Goal: Contribute content: Add original content to the website for others to see

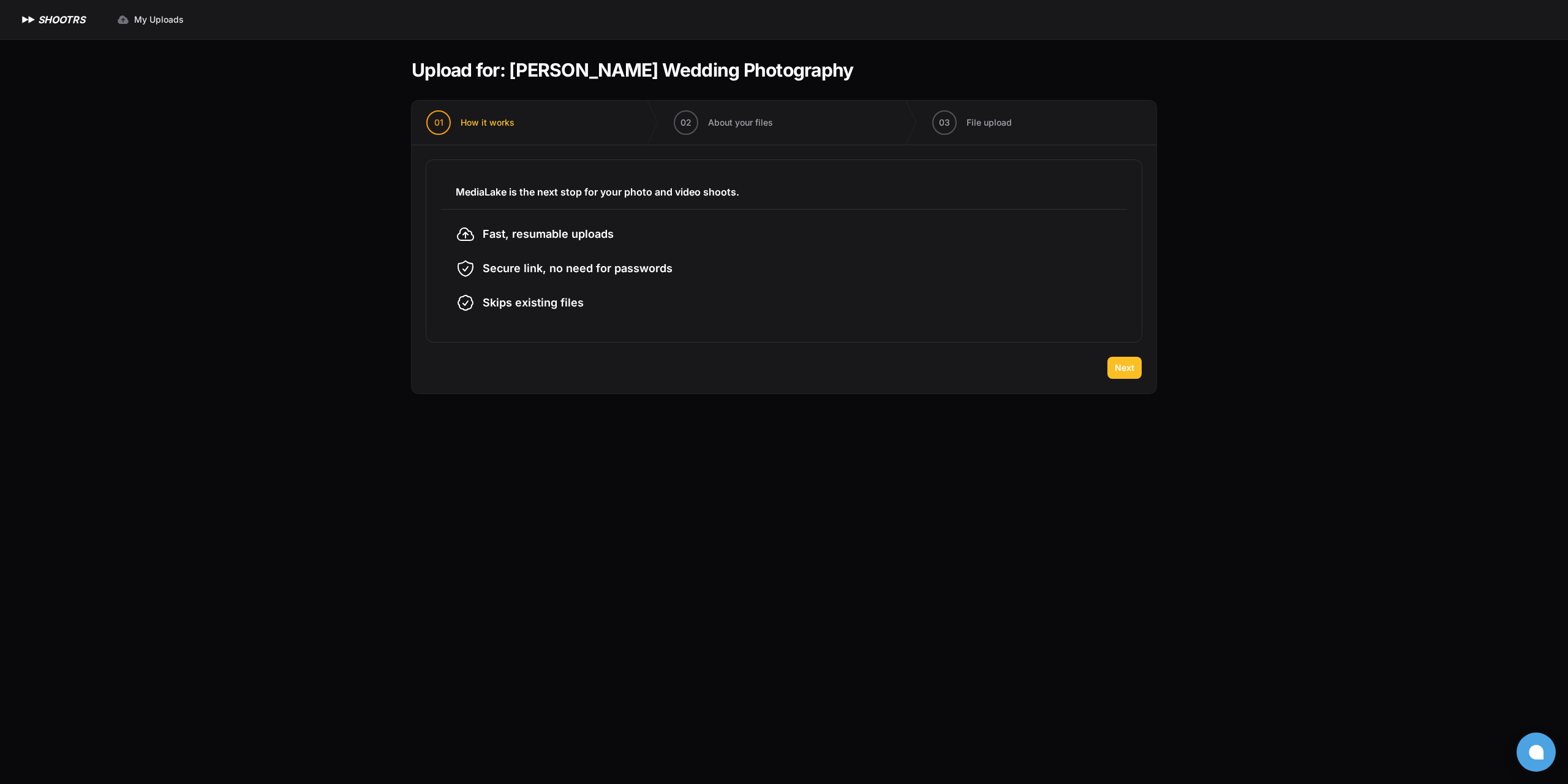
click at [1127, 370] on span "Next" at bounding box center [1124, 367] width 20 height 12
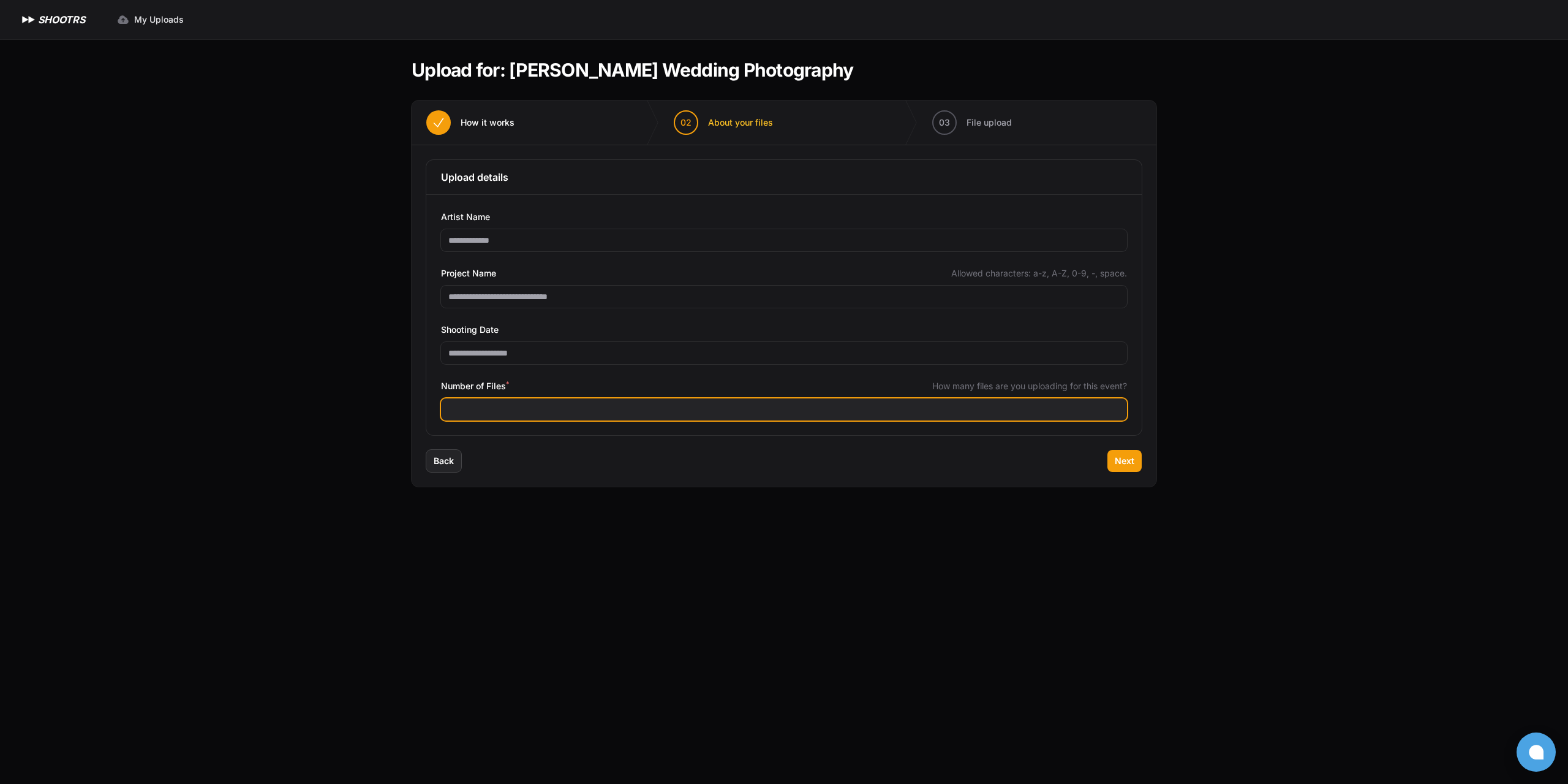
click at [511, 410] on input "Number of Files *" at bounding box center [784, 409] width 686 height 22
type input "****"
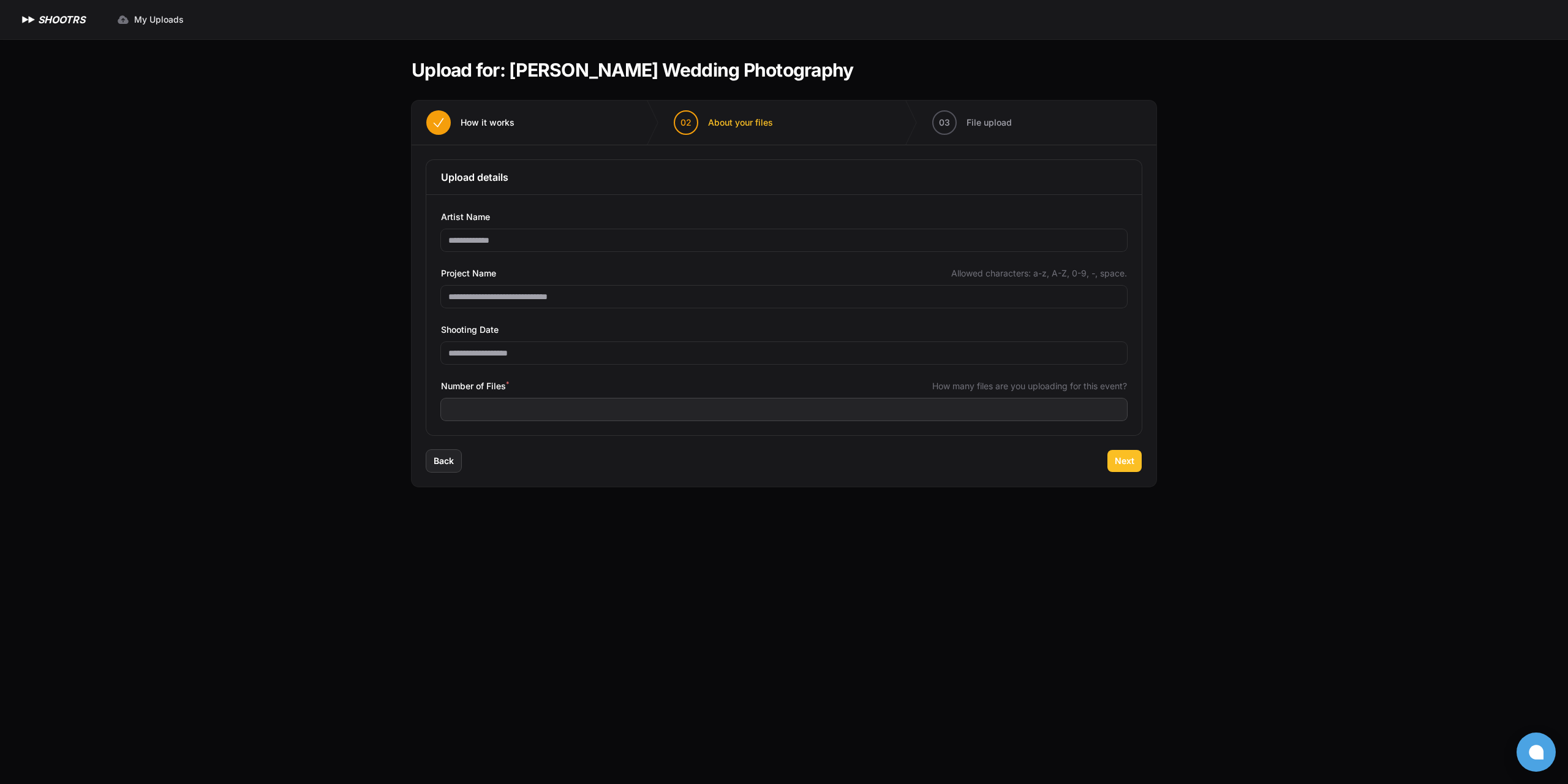
click at [1113, 465] on button "Next" at bounding box center [1124, 461] width 34 height 22
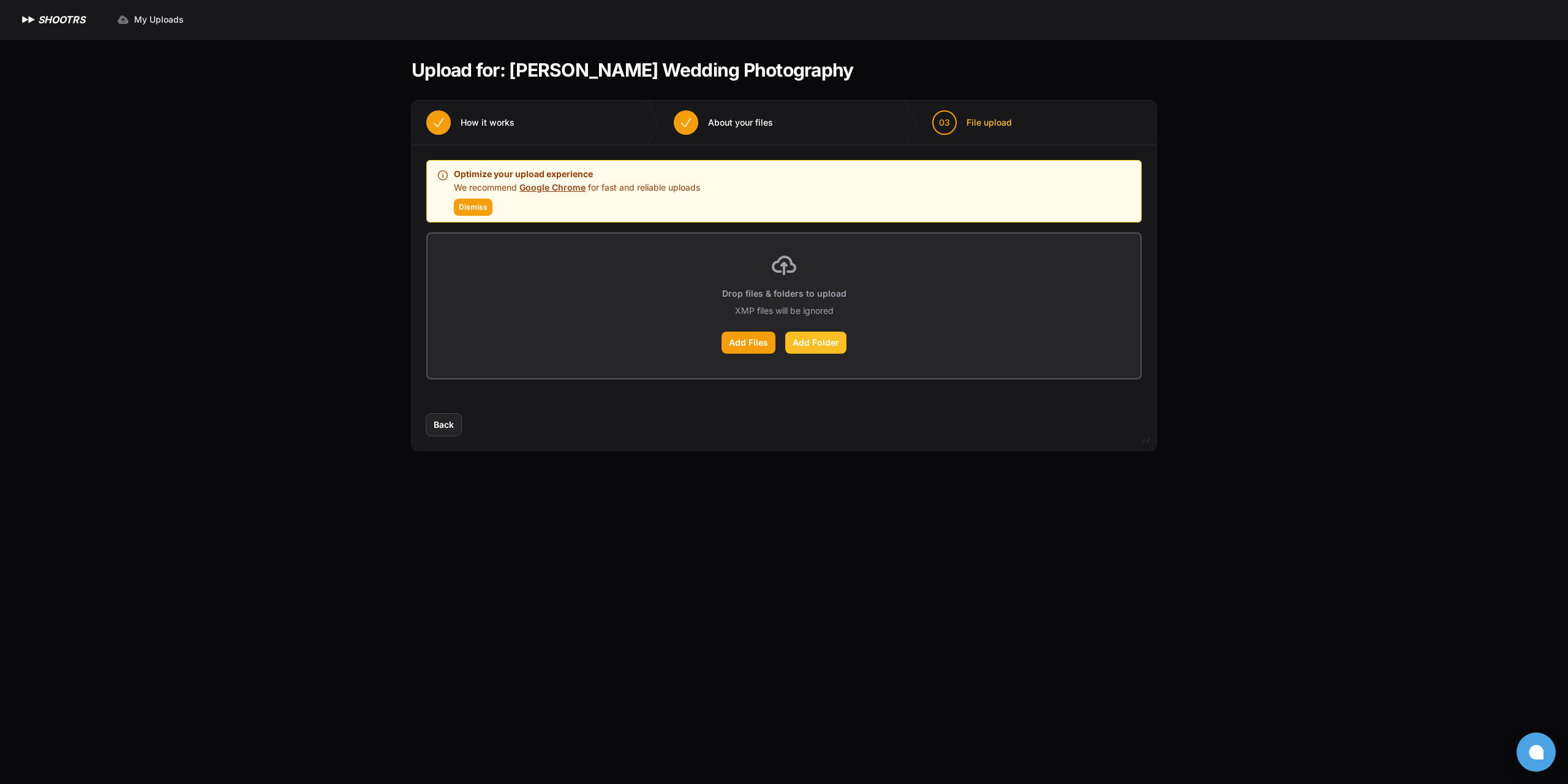
click at [832, 345] on label "Add Folder" at bounding box center [816, 343] width 61 height 22
click at [0, 0] on input "Add Folder" at bounding box center [0, 0] width 0 height 0
click at [816, 346] on label "Add Folder" at bounding box center [816, 343] width 61 height 22
click at [0, 0] on input "Add Folder" at bounding box center [0, 0] width 0 height 0
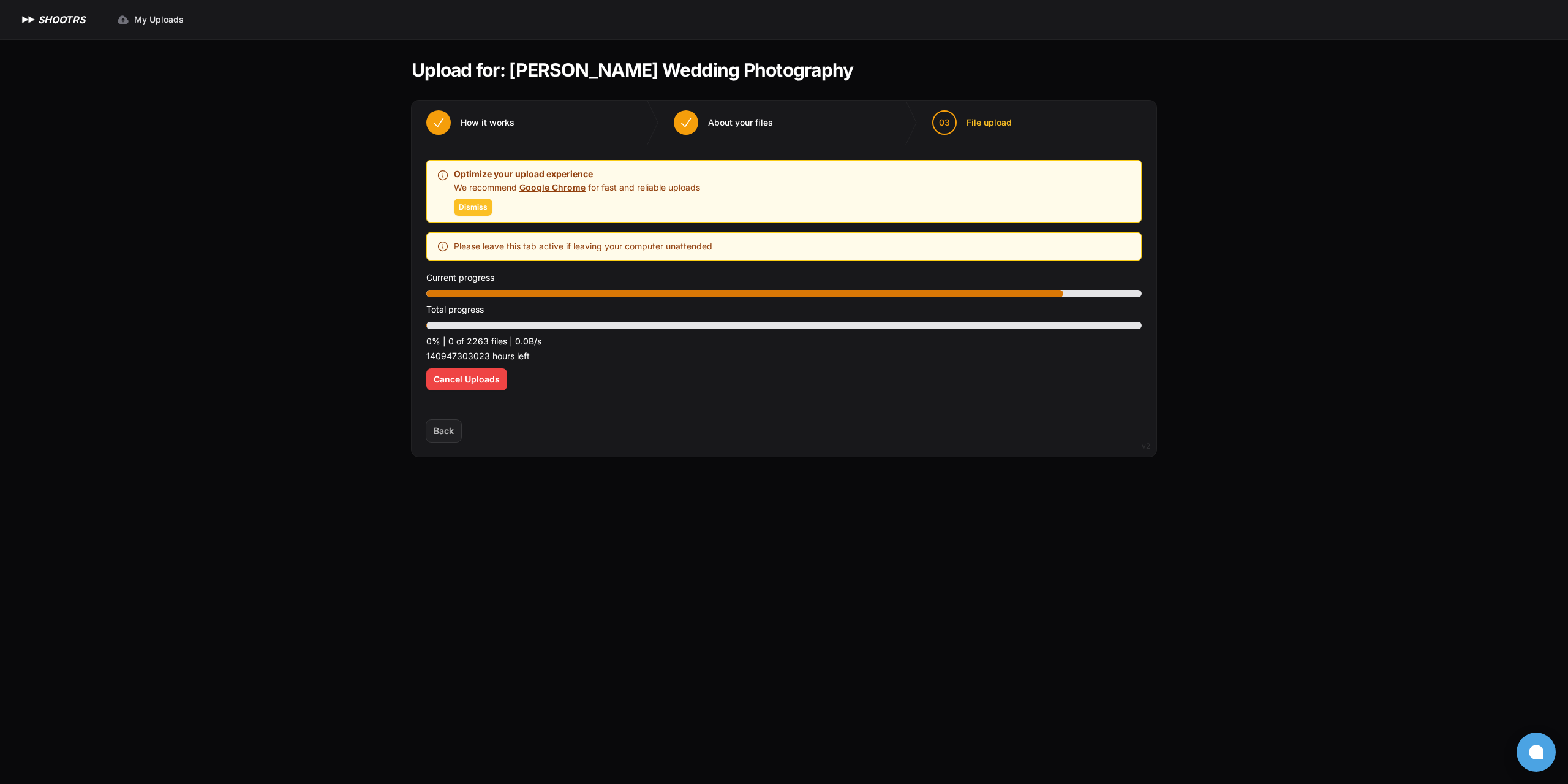
click at [470, 205] on span "Dismiss" at bounding box center [472, 207] width 29 height 10
